Goal: Task Accomplishment & Management: Complete application form

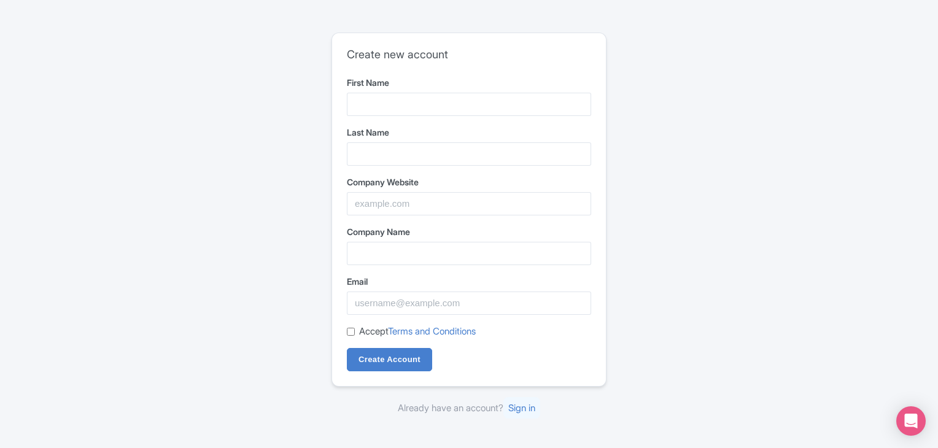
type input "[GEOGRAPHIC_DATA]"
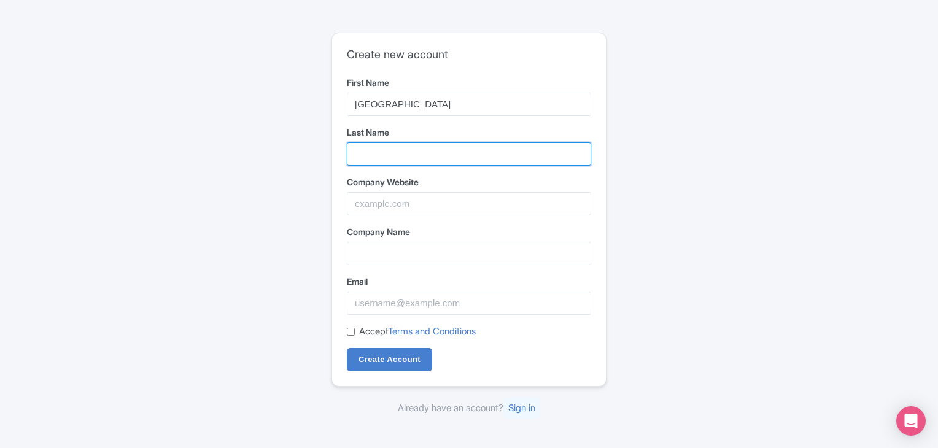
click at [404, 159] on input "Last Name" at bounding box center [469, 153] width 244 height 23
type input "Travel and Tours"
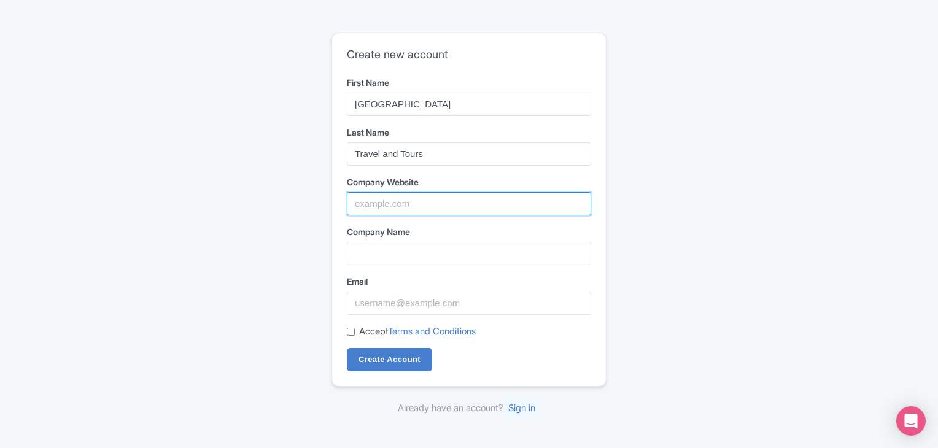
paste input "[URL][DOMAIN_NAME]"
type input "https://oceangatetours.com"
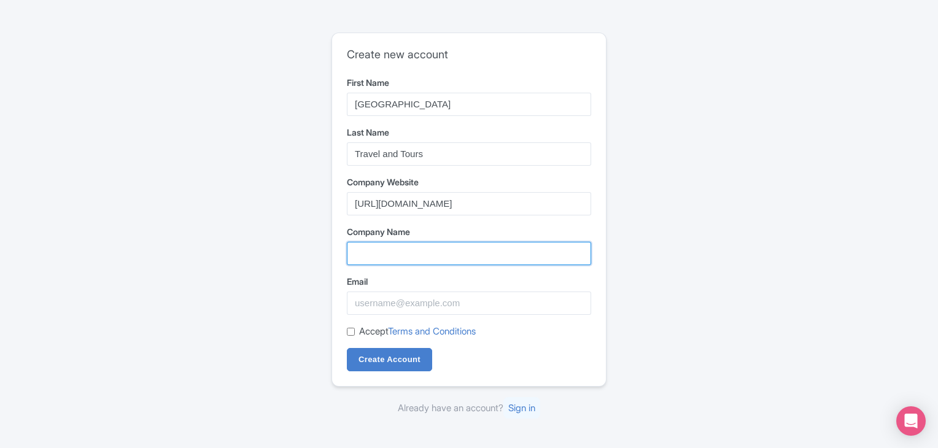
click at [373, 247] on input "Company Name" at bounding box center [469, 253] width 244 height 23
paste input "Ocean Gate Travel and Tours"
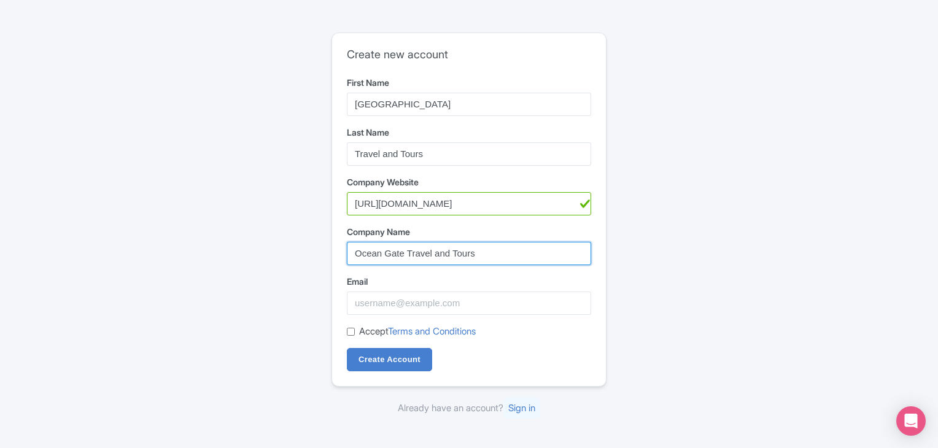
type input "Ocean Gate Travel and Tours"
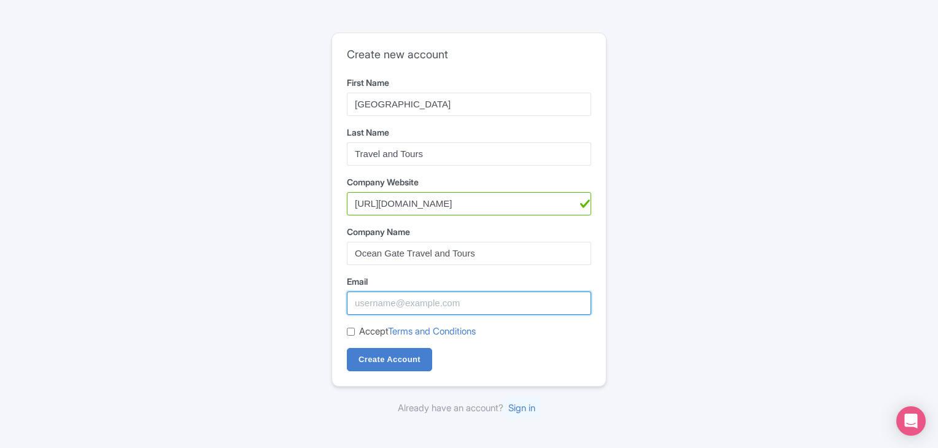
paste input "[EMAIL_ADDRESS][DOMAIN_NAME]"
type input "[EMAIL_ADDRESS][DOMAIN_NAME]"
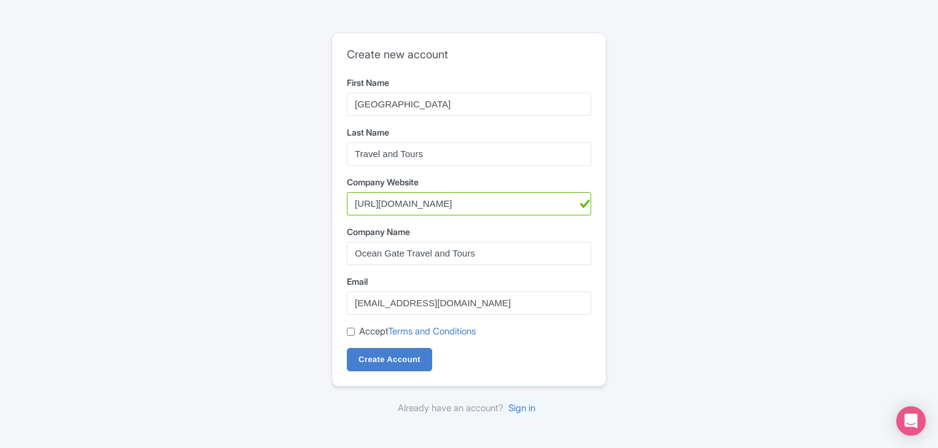
click at [351, 332] on input "Accept Terms and Conditions" at bounding box center [351, 332] width 8 height 8
checkbox input "true"
click at [375, 363] on input "Create Account" at bounding box center [389, 359] width 85 height 23
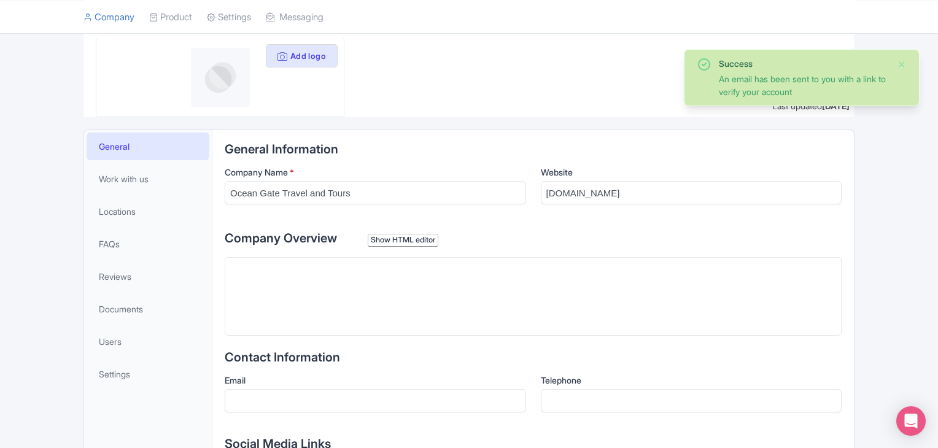
scroll to position [184, 0]
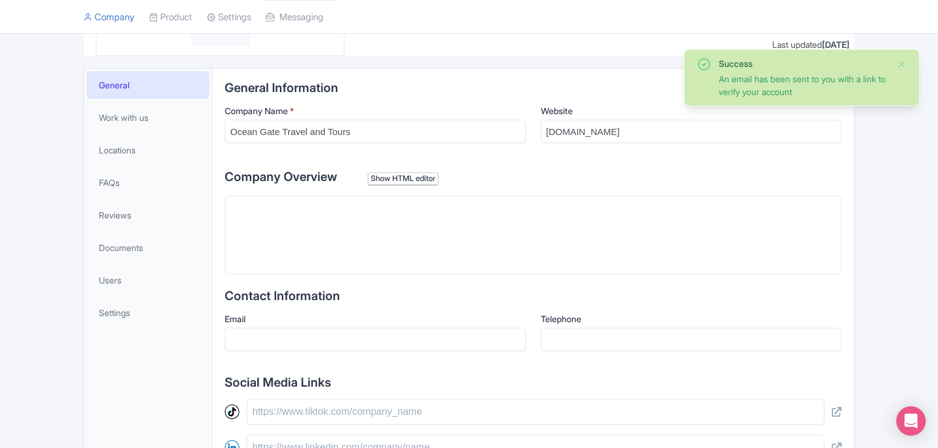
click at [383, 226] on trix-editor at bounding box center [533, 235] width 617 height 79
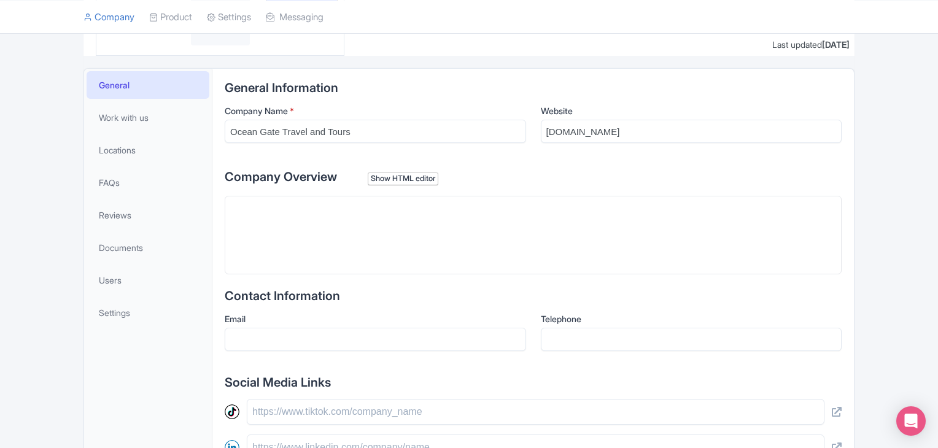
paste trix-editor "<div>&nbsp;The journey from Bur Dubai to Dubai Airport is more than just a tran…"
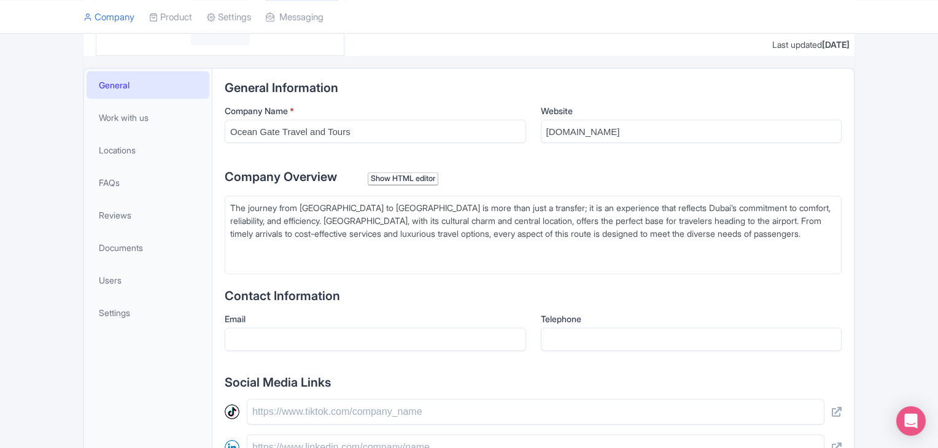
type trix-editor "<div>&nbsp;The journey from Bur Dubai to Dubai Airport is more than just a tran…"
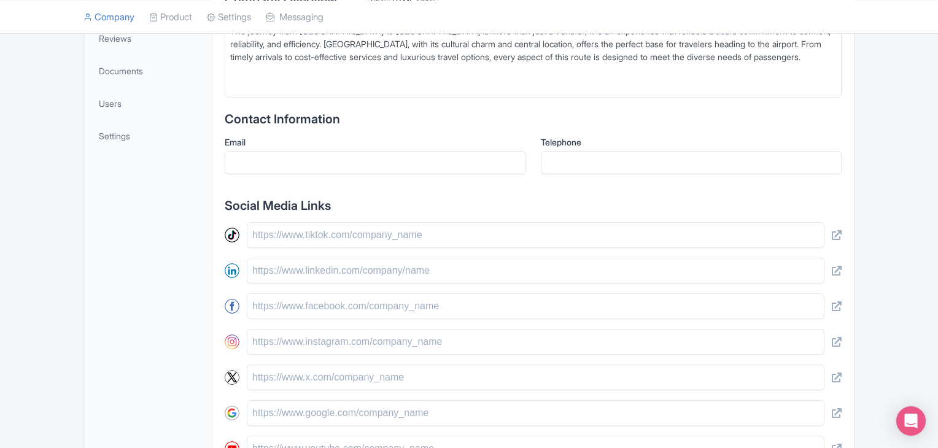
scroll to position [368, 0]
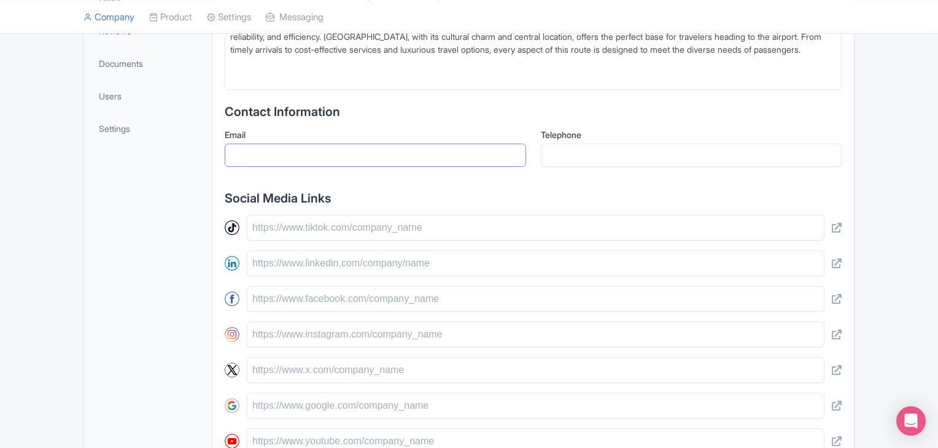
click at [343, 158] on input "Email" at bounding box center [376, 155] width 302 height 23
paste input "info@oceangatetours.com"
type input "info@oceangatetours.com"
paste input "971526829583"
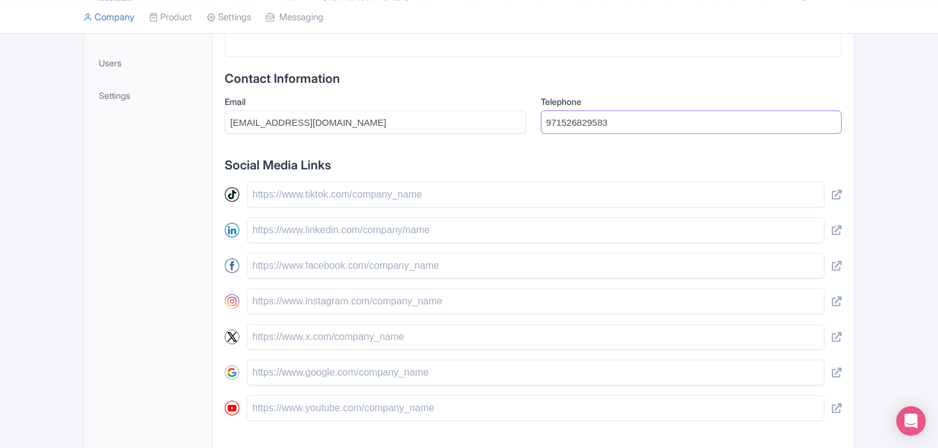
scroll to position [430, 0]
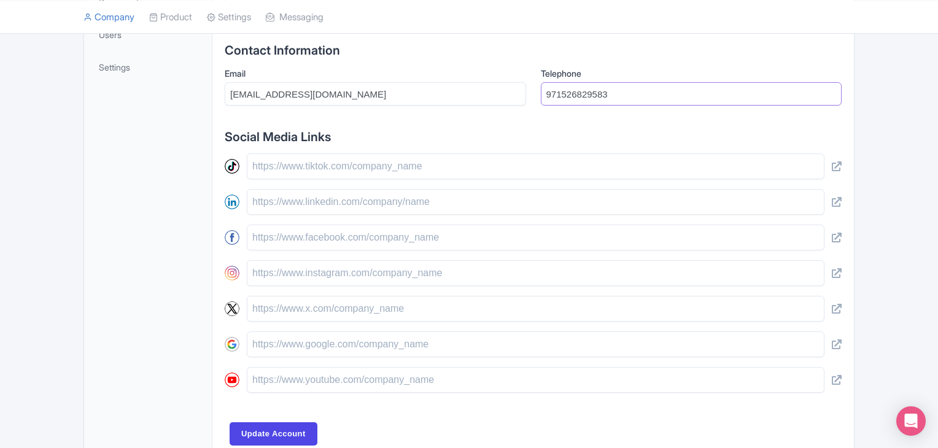
type input "971526829583"
click at [347, 170] on input "text" at bounding box center [536, 167] width 578 height 26
paste input "https://www.tiktok.com/@ocean.gate.travel"
type input "https://www.tiktok.com/@ocean.gate.travel"
click at [286, 236] on input "text" at bounding box center [536, 238] width 578 height 26
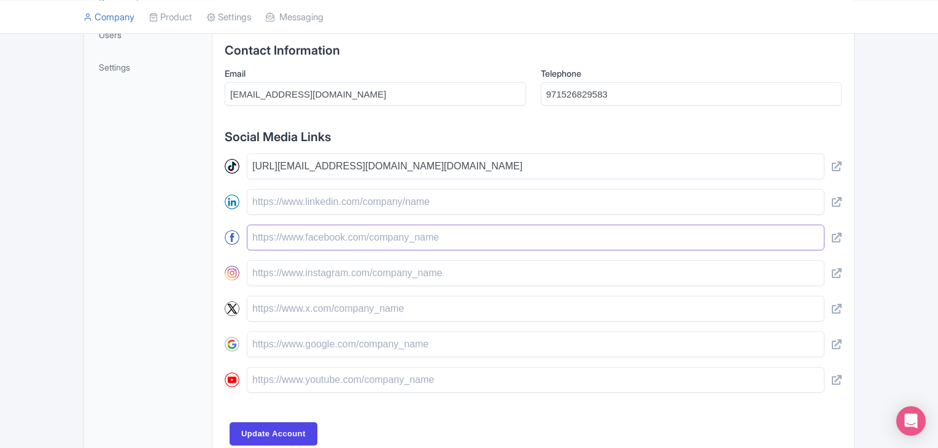
paste input "[URL][DOMAIN_NAME]"
type input "[URL][DOMAIN_NAME]"
click at [275, 273] on input "text" at bounding box center [536, 273] width 578 height 26
paste input "[URL][DOMAIN_NAME]"
type input "[URL][DOMAIN_NAME]"
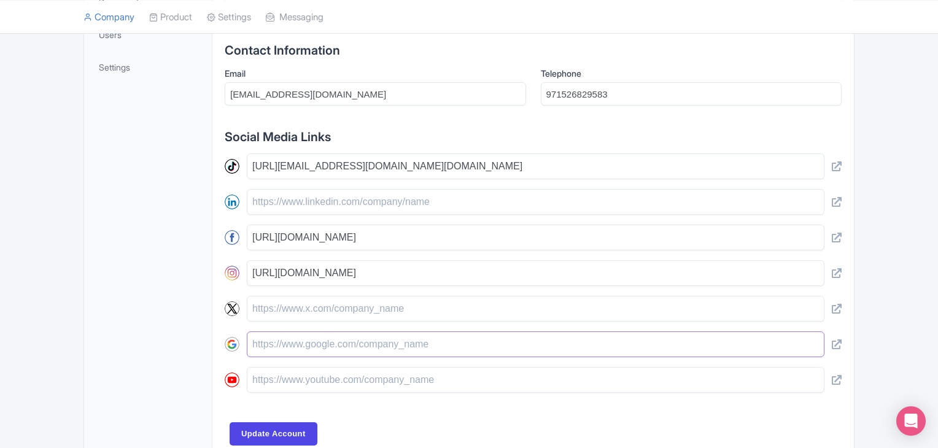
click at [305, 337] on input "text" at bounding box center [536, 345] width 578 height 26
paste input "[URL][DOMAIN_NAME]"
type input "[URL][DOMAIN_NAME]"
click at [271, 428] on input "Update Account" at bounding box center [274, 433] width 88 height 23
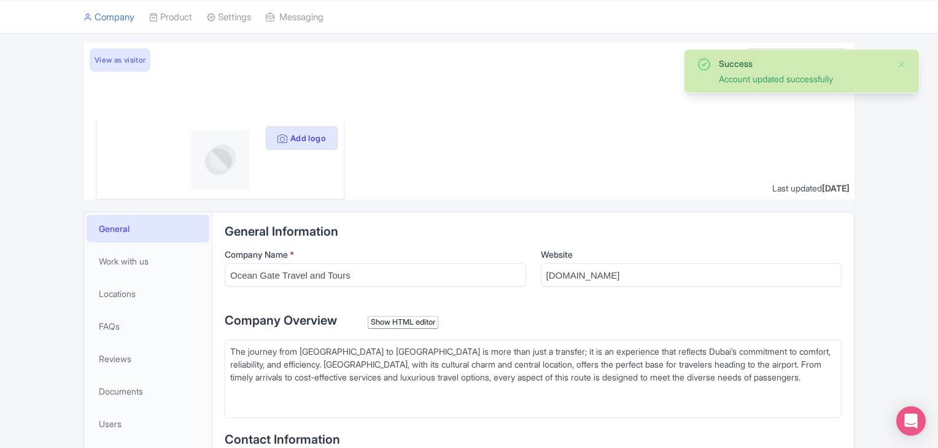
scroll to position [19, 0]
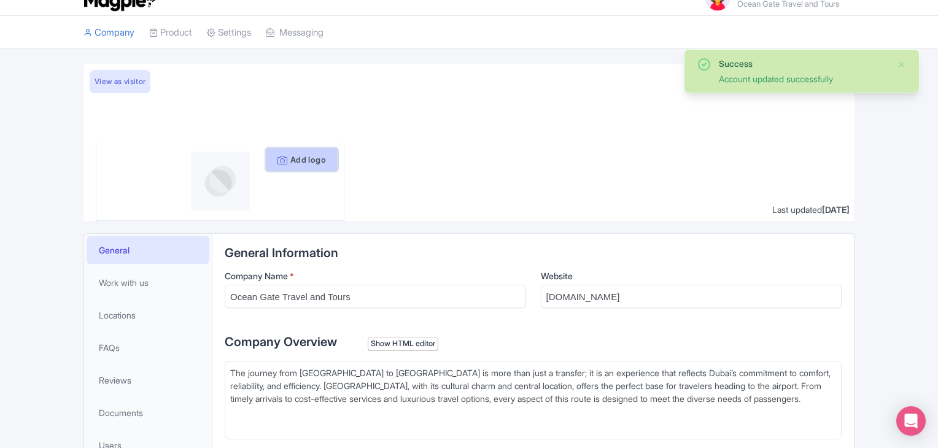
click at [305, 160] on button "Add logo" at bounding box center [302, 159] width 72 height 23
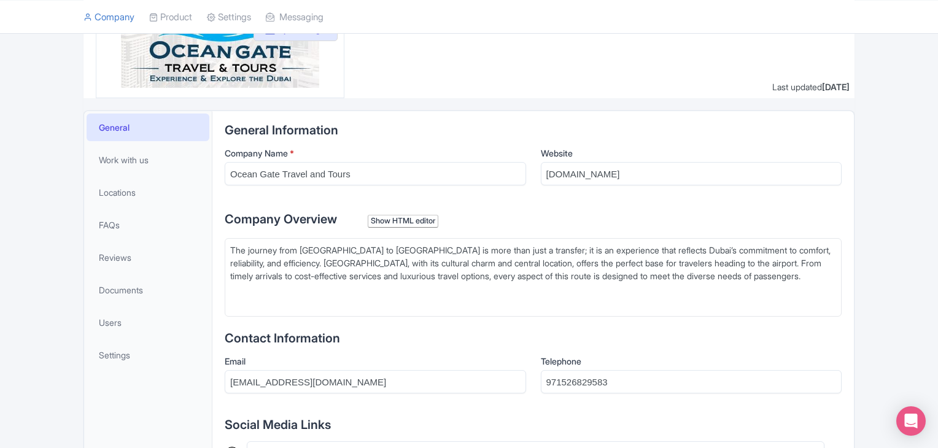
scroll to position [495, 0]
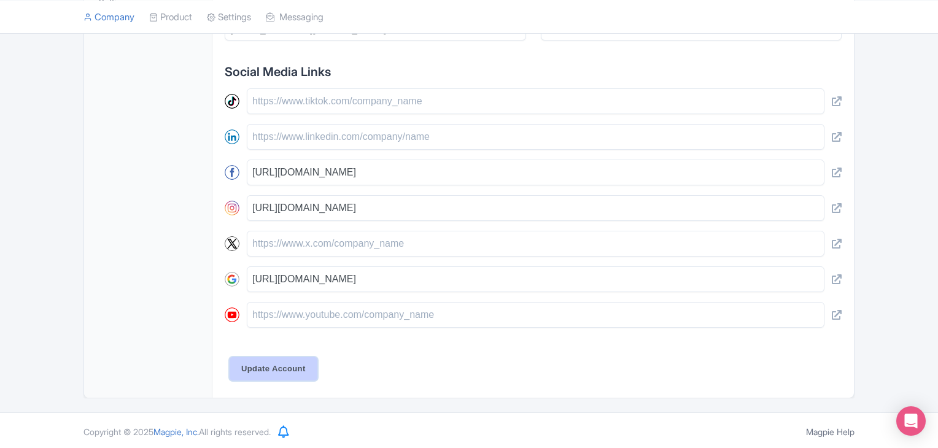
click at [290, 378] on input "Update Account" at bounding box center [274, 368] width 88 height 23
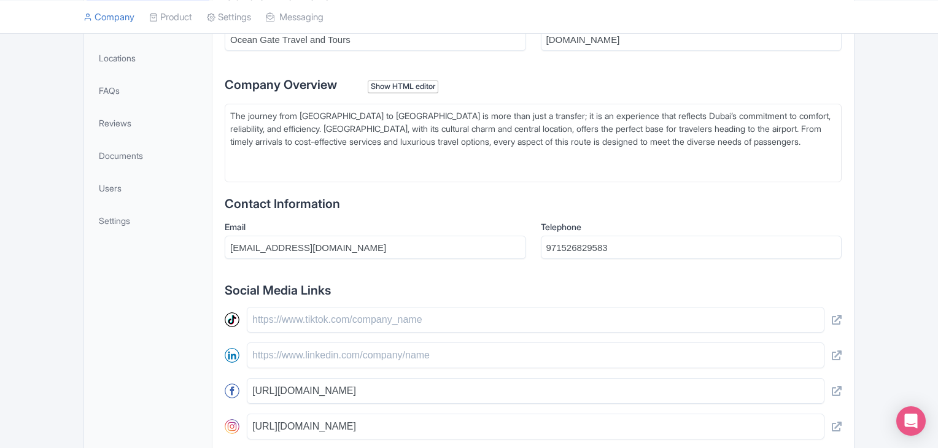
scroll to position [65, 0]
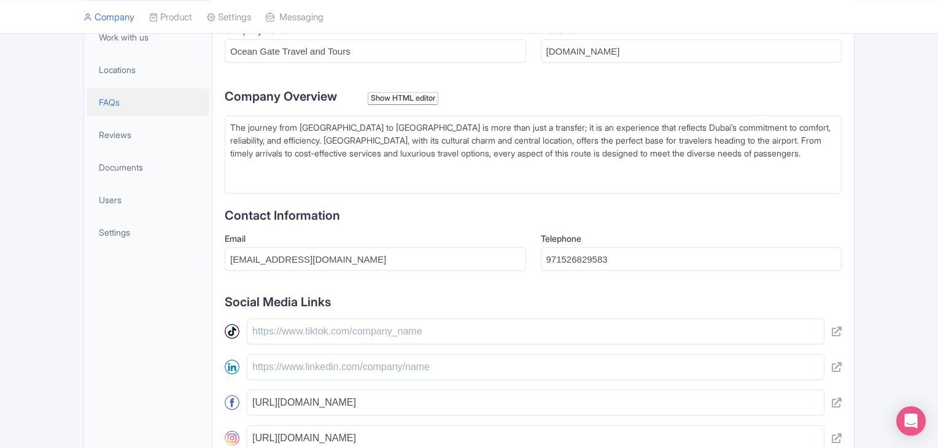
scroll to position [142, 0]
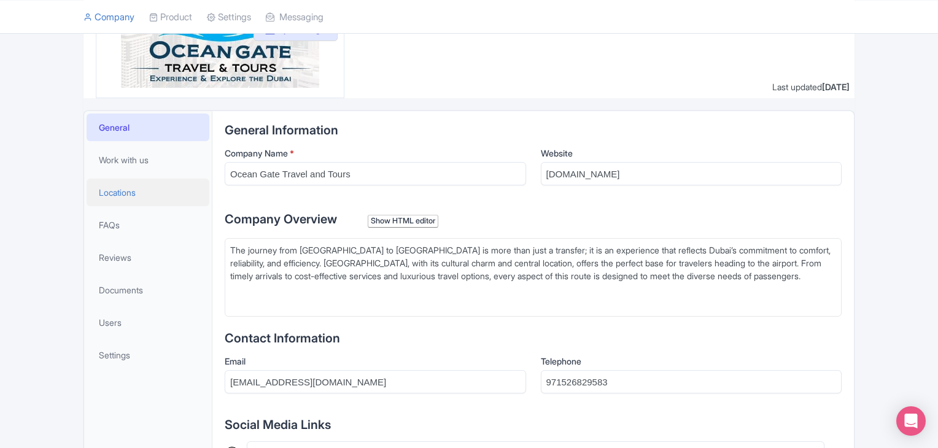
click at [135, 204] on link "Locations" at bounding box center [148, 193] width 123 height 28
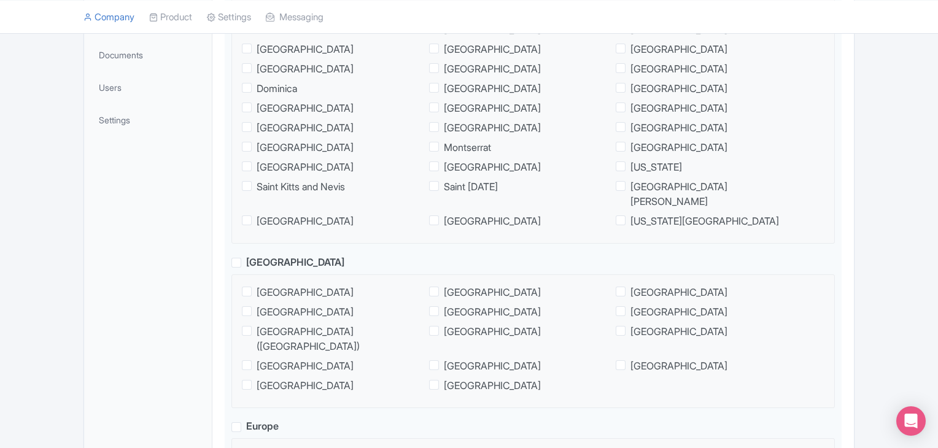
scroll to position [265, 0]
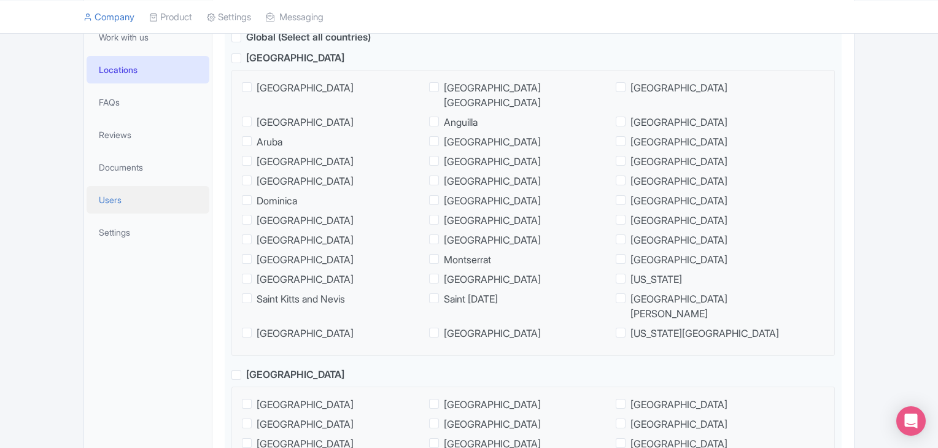
click at [130, 207] on link "Users" at bounding box center [148, 200] width 123 height 28
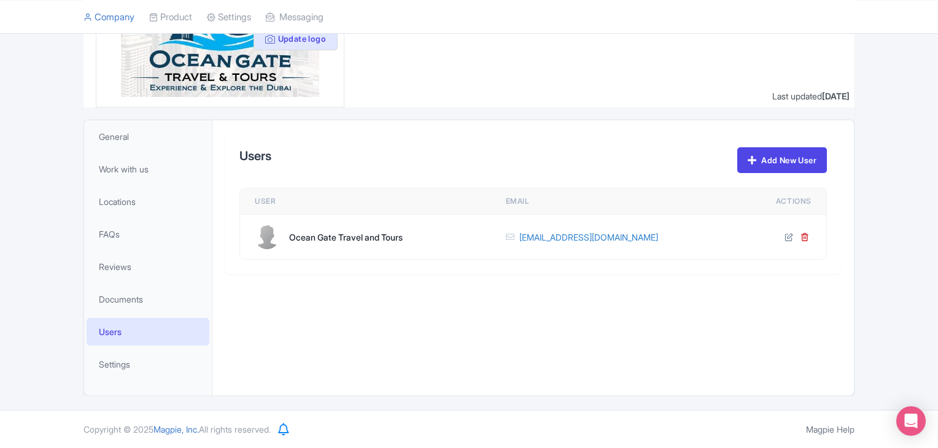
scroll to position [133, 0]
click at [115, 369] on span "Settings" at bounding box center [114, 364] width 31 height 13
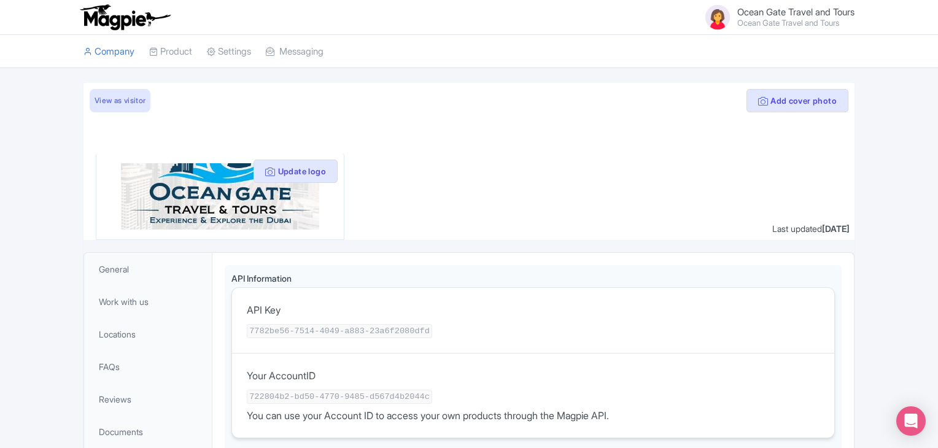
click at [781, 9] on span "Ocean Gate Travel and Tours" at bounding box center [796, 12] width 117 height 12
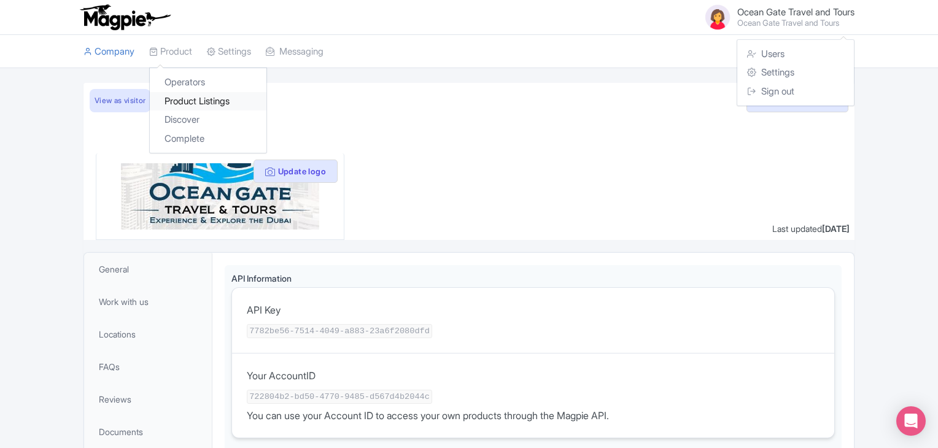
click at [197, 99] on link "Product Listings" at bounding box center [208, 101] width 117 height 19
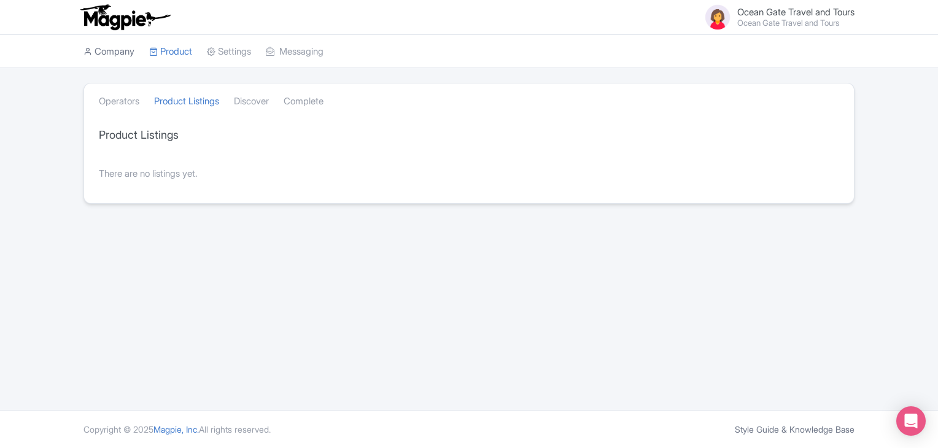
click at [109, 55] on link "Company" at bounding box center [109, 52] width 51 height 34
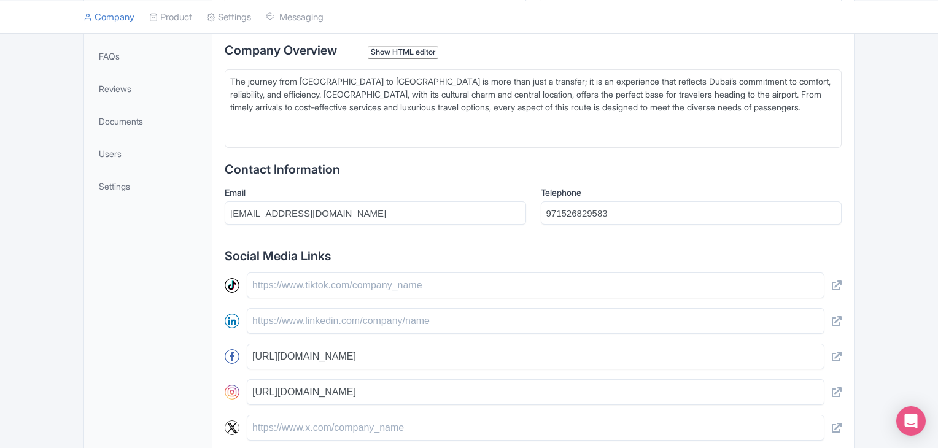
scroll to position [188, 0]
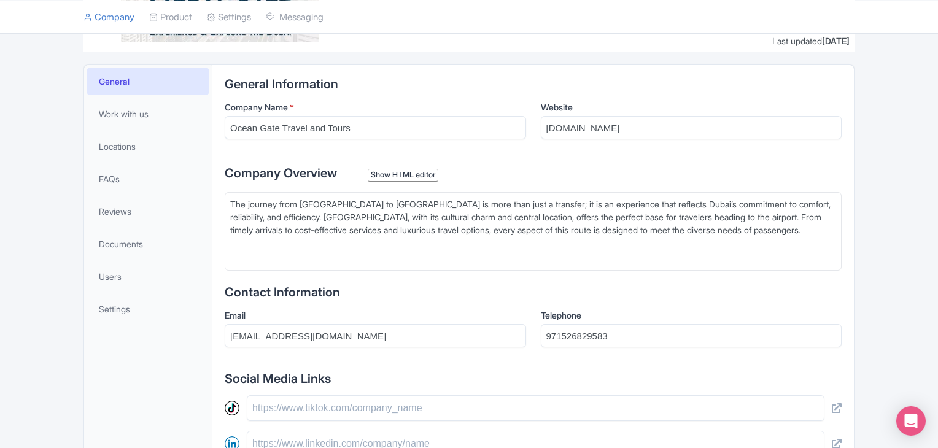
click at [392, 173] on div "Show HTML editor" at bounding box center [403, 175] width 71 height 13
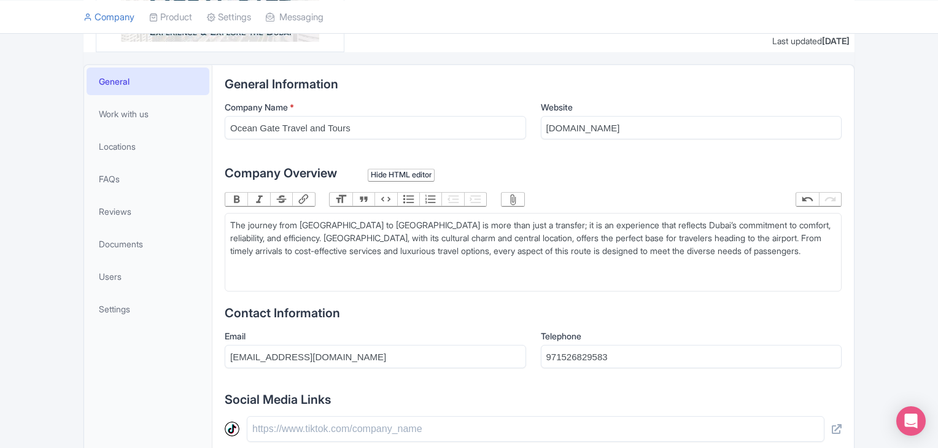
type trix-editor "<div>The journey from Bur Dubai to Dubai Airport is more than just a transfer; …"
click at [303, 222] on div "The journey from Bur Dubai to Dubai Airport is more than just a transfer; it is…" at bounding box center [533, 245] width 606 height 52
click at [408, 224] on div "The journey from Bur Dubai to Dubai Airport is more than just a transfer; it is…" at bounding box center [533, 245] width 606 height 52
click at [233, 198] on button "Bold" at bounding box center [236, 200] width 22 height 14
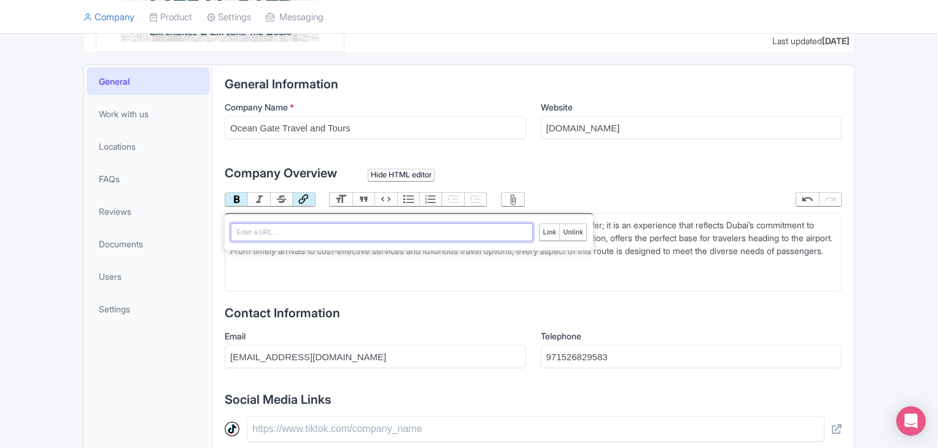
click at [303, 197] on button "Link" at bounding box center [303, 200] width 22 height 14
paste input "https://oceangatetours.com/tours/bur-dubai-to-dubai-airport/"
type input "https://oceangatetours.com/tours/bur-dubai-to-dubai-airport/"
click at [550, 232] on input "Link" at bounding box center [550, 232] width 20 height 16
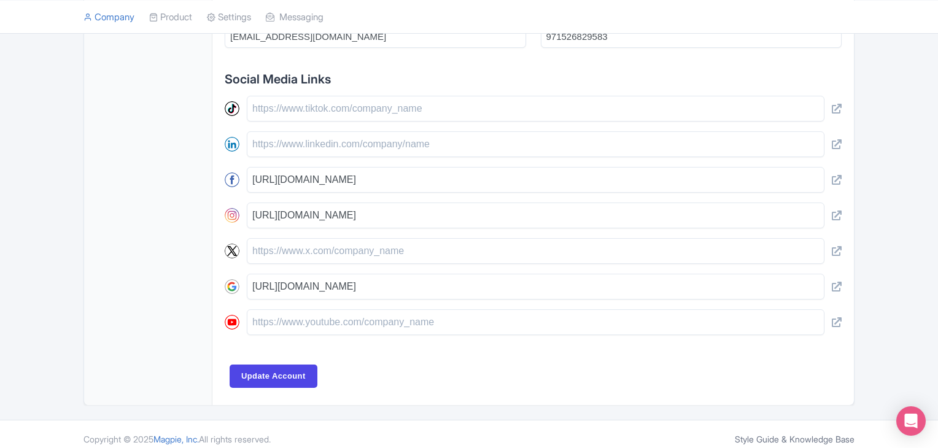
scroll to position [516, 0]
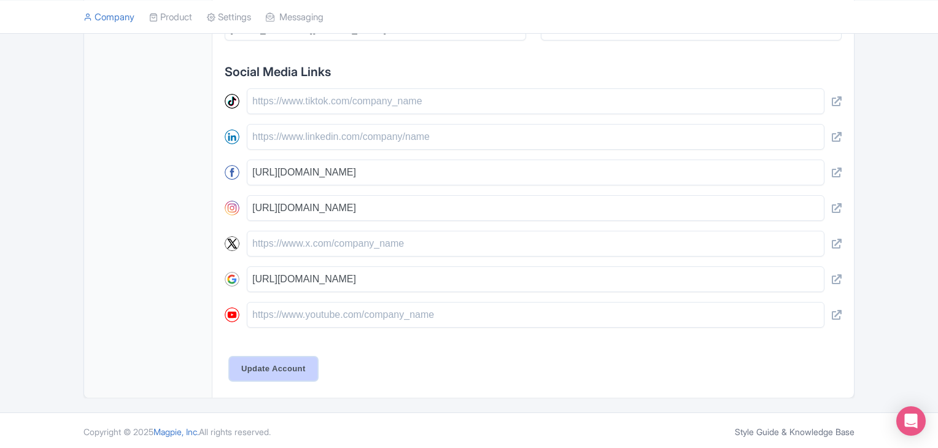
click at [270, 365] on input "Update Account" at bounding box center [274, 368] width 88 height 23
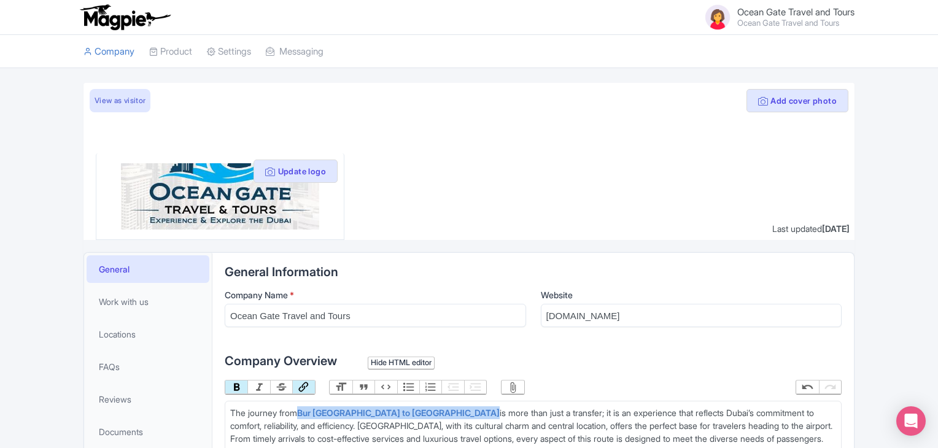
scroll to position [0, 0]
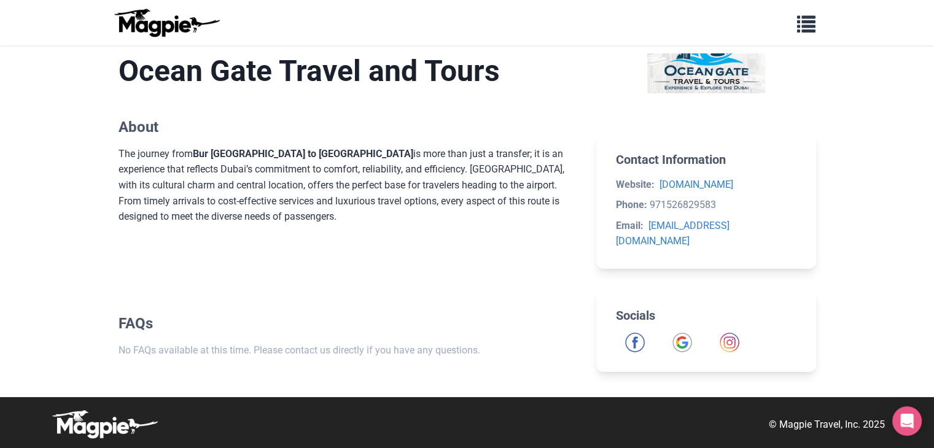
scroll to position [78, 0]
